Goal: Navigation & Orientation: Find specific page/section

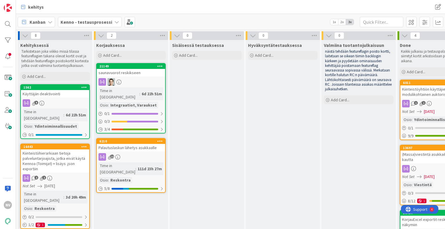
click at [115, 20] on icon at bounding box center [117, 22] width 5 height 5
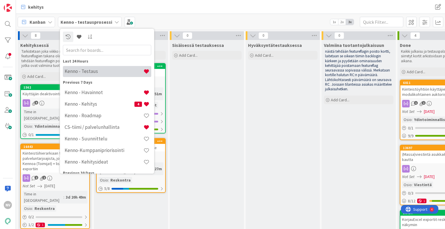
click at [105, 71] on h4 "Kenno - Testaus" at bounding box center [104, 72] width 79 height 6
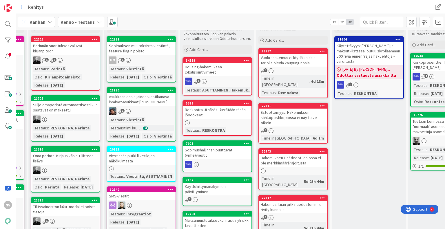
scroll to position [0, 293]
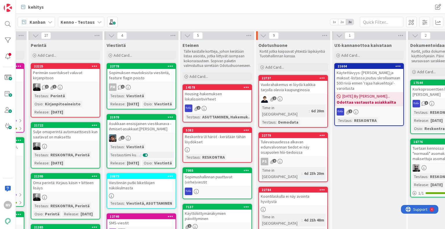
click at [97, 20] on icon at bounding box center [99, 22] width 5 height 5
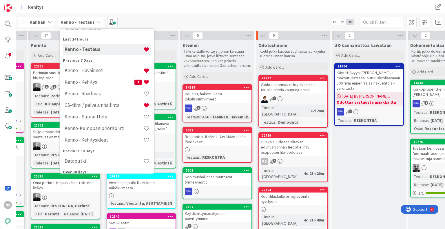
scroll to position [40, 0]
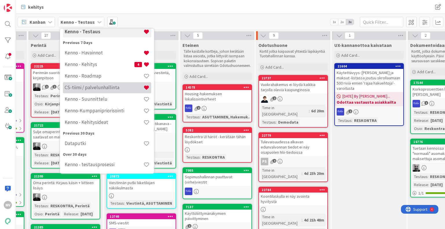
click at [115, 91] on div "CS-tiimi / palvelunhallinta" at bounding box center [107, 87] width 88 height 11
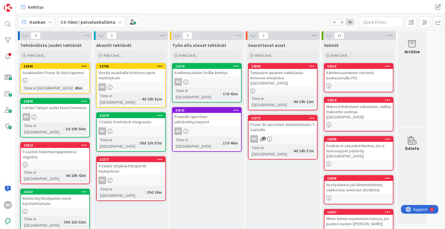
click at [131, 118] on div "Y-Säätiö freshdesk integraatio" at bounding box center [131, 122] width 68 height 8
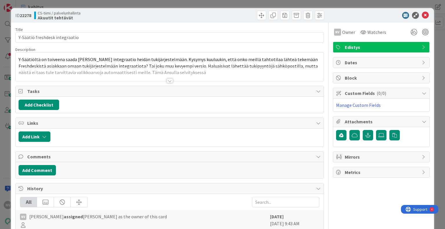
click at [168, 80] on div at bounding box center [170, 81] width 6 height 5
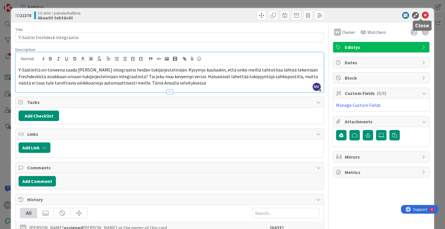
click at [422, 12] on icon at bounding box center [425, 15] width 7 height 7
